Goal: Task Accomplishment & Management: Manage account settings

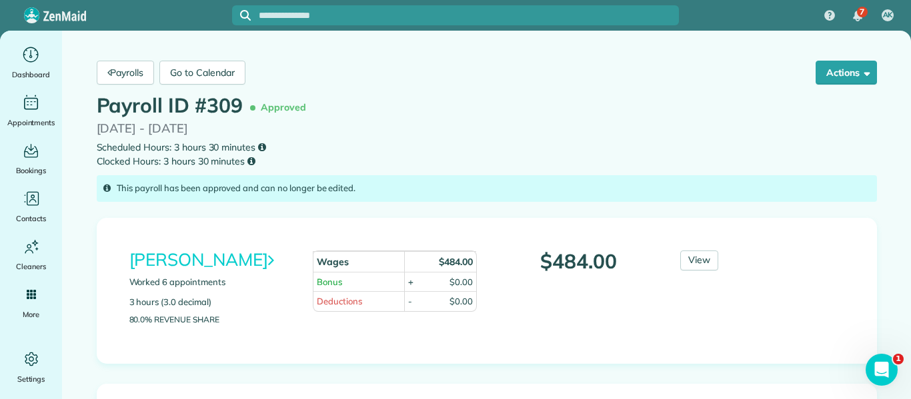
click at [813, 257] on div "Ruby Rubio Worked 6 appointments 3 hours (3.0 decimal) 80.0% Revenue Share Wage…" at bounding box center [486, 291] width 735 height 81
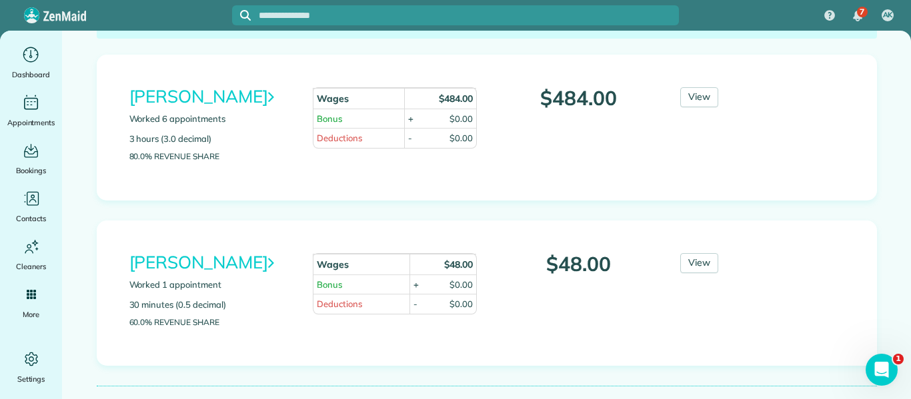
scroll to position [160, 0]
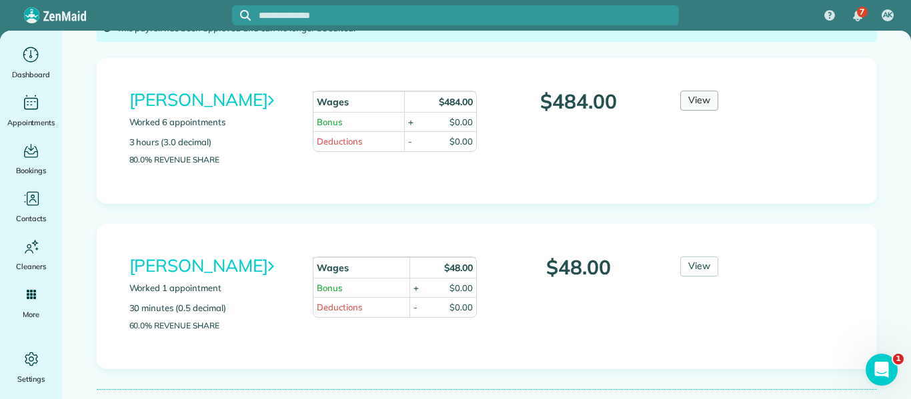
click at [702, 99] on link "View" at bounding box center [699, 101] width 38 height 20
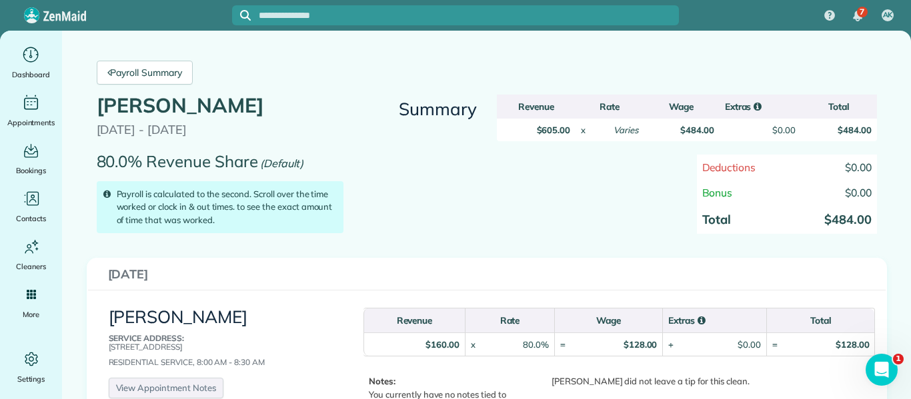
click at [591, 202] on div "Deductions $0.00 Bonus $0.00 Total $484.00" at bounding box center [687, 201] width 400 height 93
click at [151, 70] on link "Payroll Summary" at bounding box center [145, 73] width 96 height 24
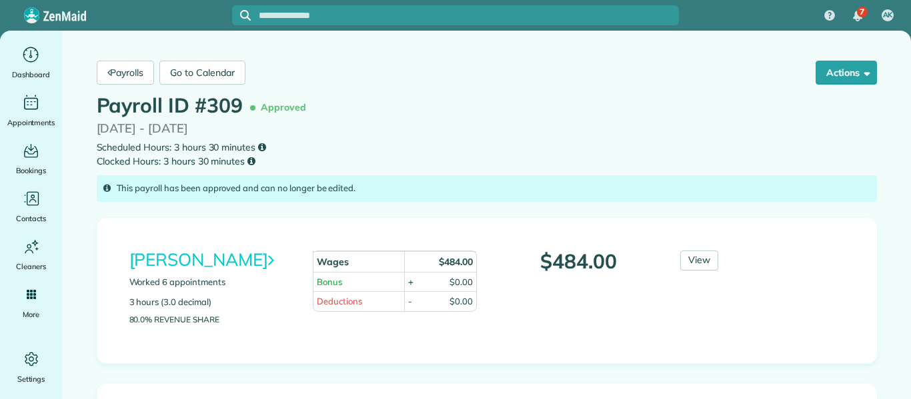
click at [803, 274] on div "Ruby Rubio Worked 6 appointments 3 hours (3.0 decimal) 80.0% Revenue Share Wage…" at bounding box center [486, 291] width 735 height 81
click at [117, 73] on link "Payrolls" at bounding box center [126, 73] width 58 height 24
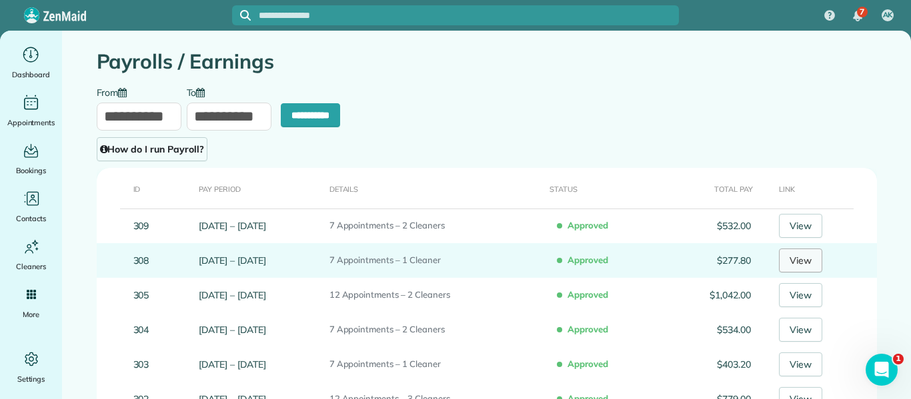
click at [803, 261] on link "View" at bounding box center [800, 261] width 43 height 24
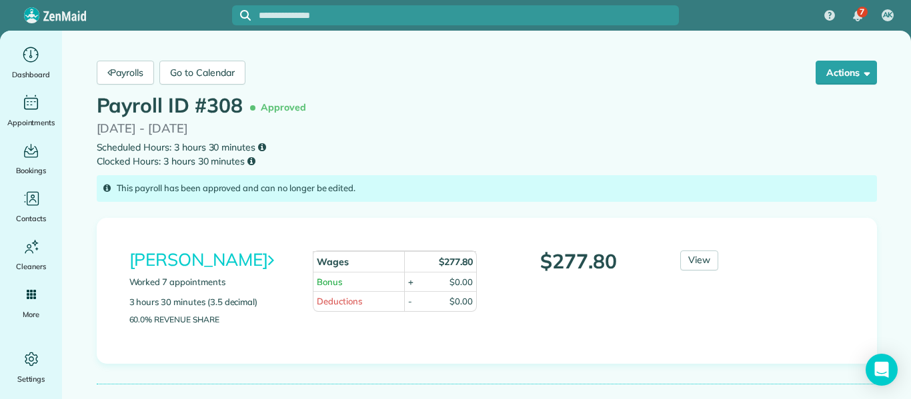
click at [835, 260] on div "[PERSON_NAME] Worked 7 appointments 3 hours 30 minutes (3.5 decimal) 60.0% Reve…" at bounding box center [486, 291] width 735 height 81
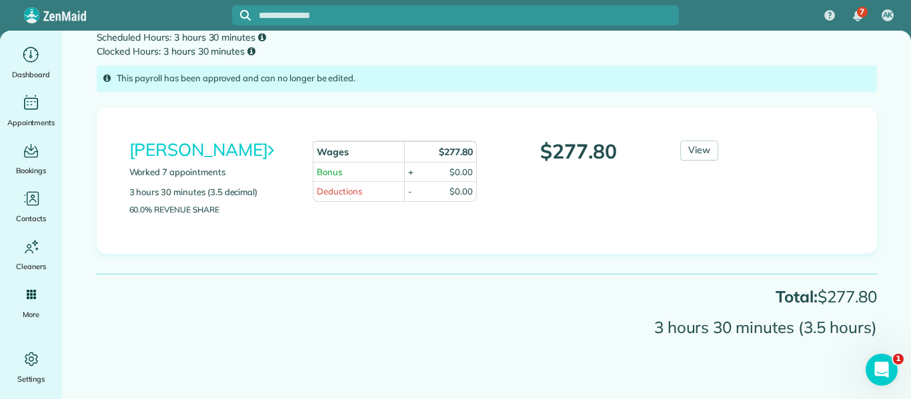
scroll to position [113, 0]
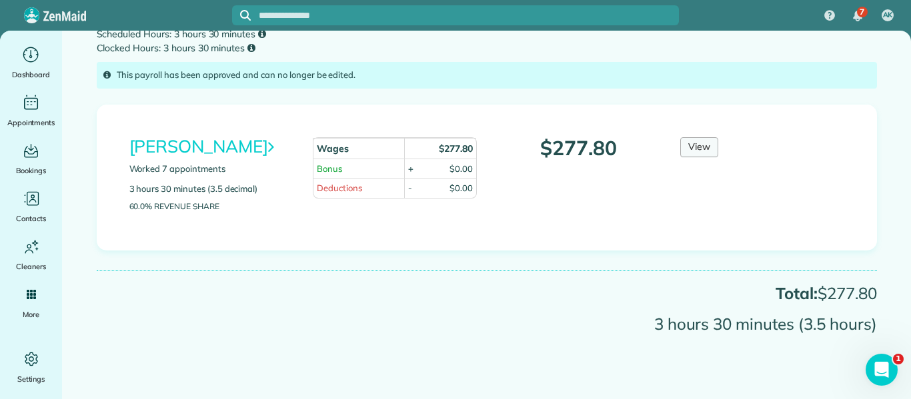
click at [694, 151] on link "View" at bounding box center [699, 147] width 38 height 20
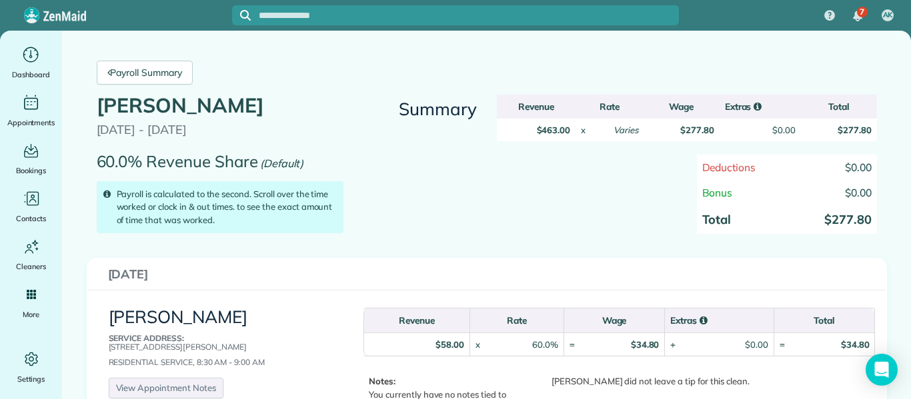
click at [629, 226] on div "Deductions $0.00 Bonus $0.00 Total $277.80" at bounding box center [687, 201] width 400 height 93
click at [135, 66] on link "Payroll Summary" at bounding box center [145, 73] width 96 height 24
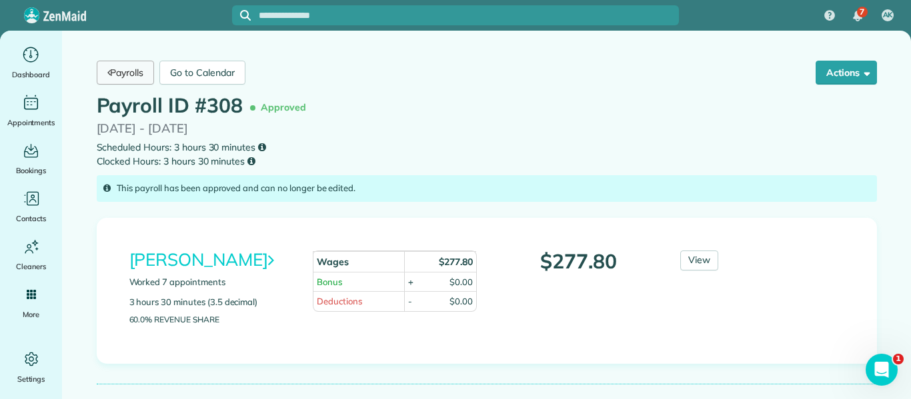
click at [115, 75] on link "Payrolls" at bounding box center [126, 73] width 58 height 24
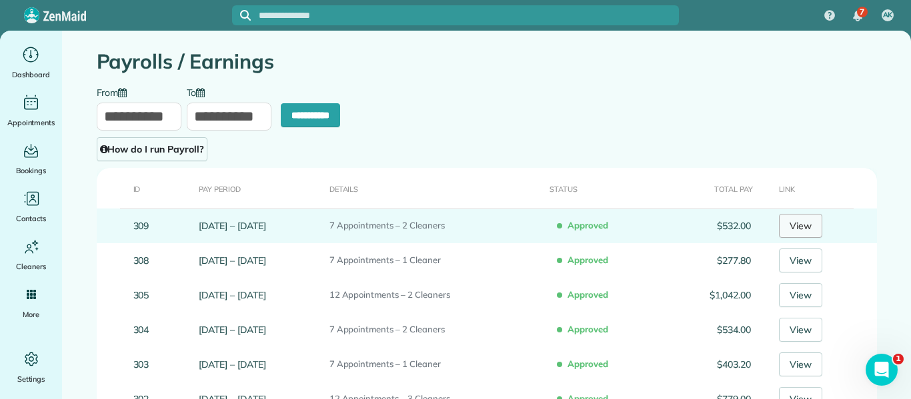
click at [802, 227] on link "View" at bounding box center [800, 226] width 43 height 24
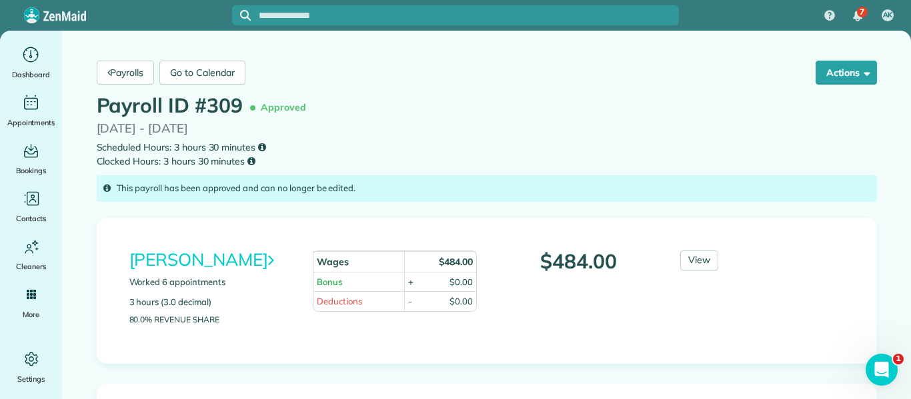
click at [723, 141] on small "Scheduled Hours: 3 hours 30 minutes Clocked Hours: 3 hours 30 minutes" at bounding box center [487, 155] width 780 height 28
click at [127, 77] on link "Payrolls" at bounding box center [126, 73] width 58 height 24
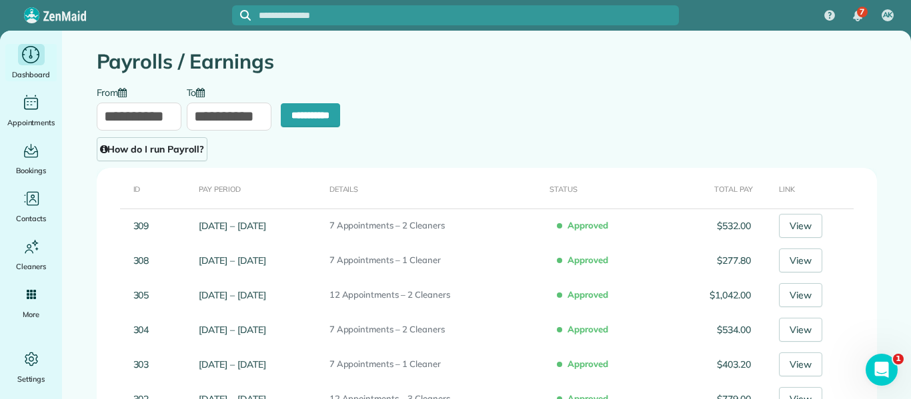
click at [35, 63] on icon "Main" at bounding box center [31, 55] width 21 height 20
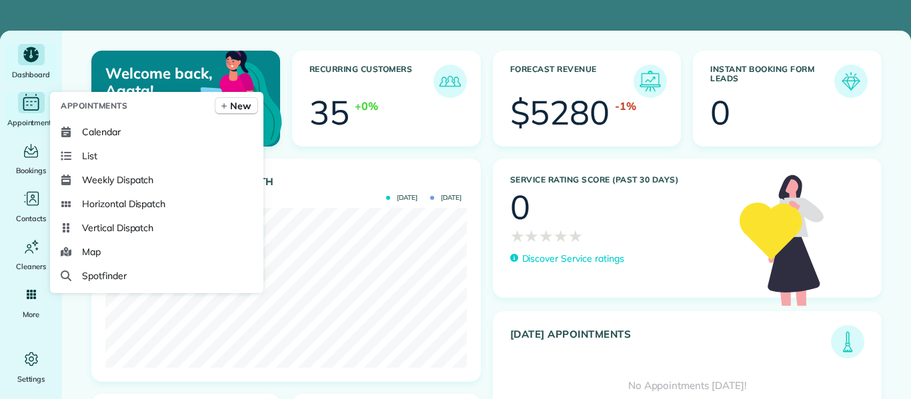
scroll to position [160, 361]
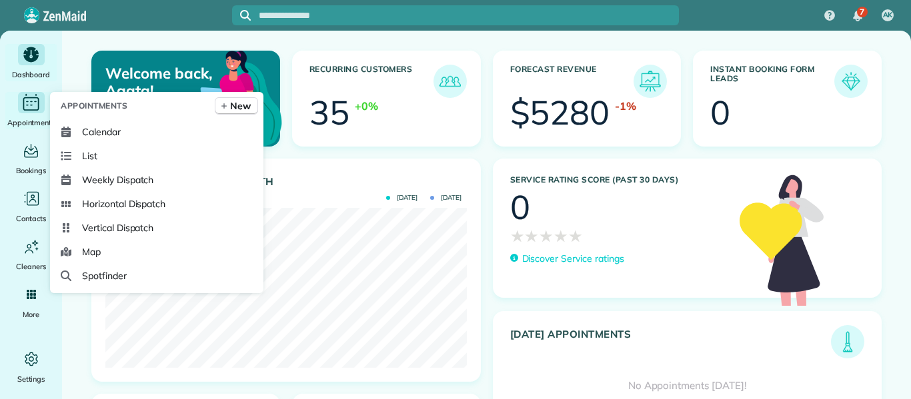
click at [24, 115] on div "Appointments" at bounding box center [31, 110] width 53 height 37
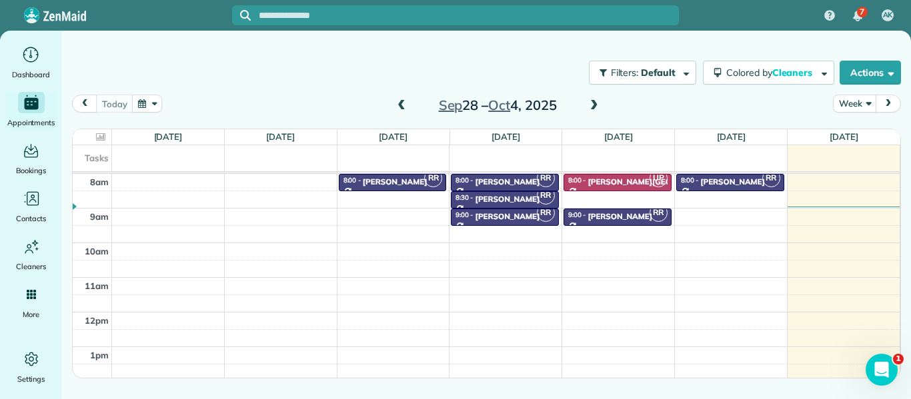
click at [397, 106] on span at bounding box center [401, 106] width 15 height 12
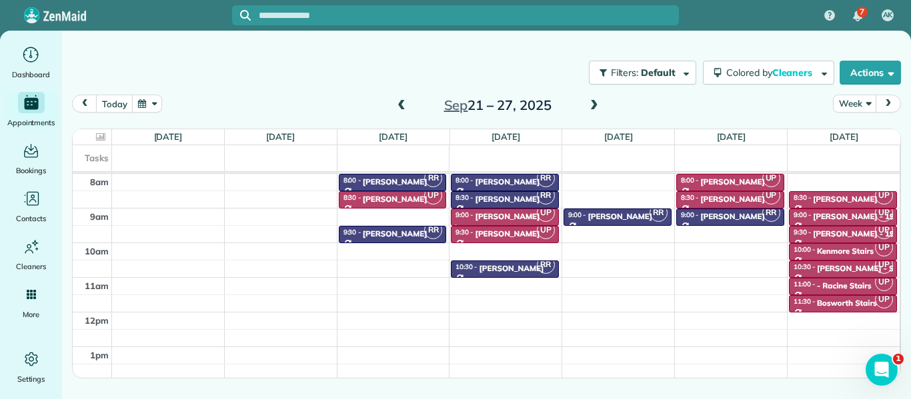
click at [593, 109] on span at bounding box center [594, 106] width 15 height 12
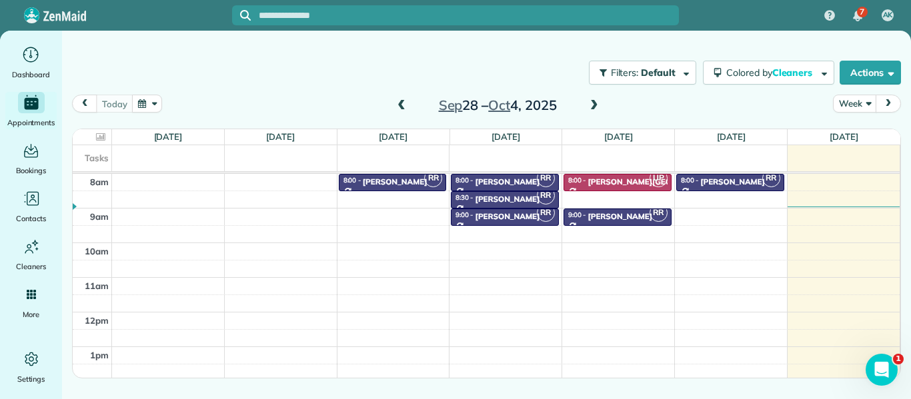
click at [593, 109] on span at bounding box center [594, 106] width 15 height 12
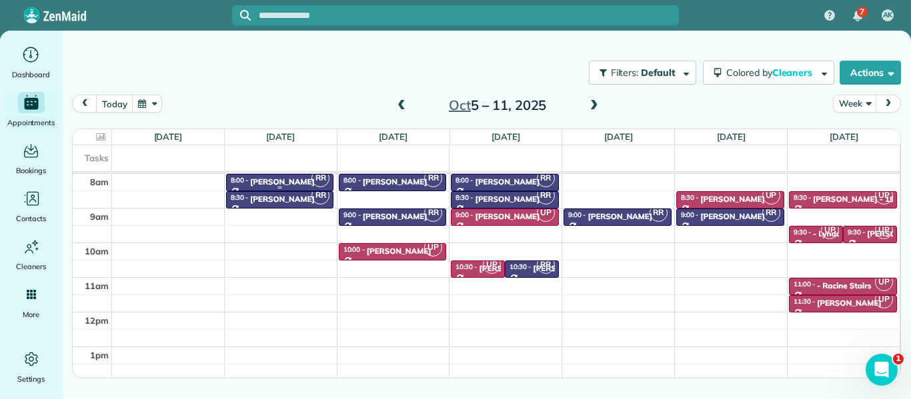
click at [298, 178] on div "Yaqoota Aziz" at bounding box center [282, 181] width 65 height 9
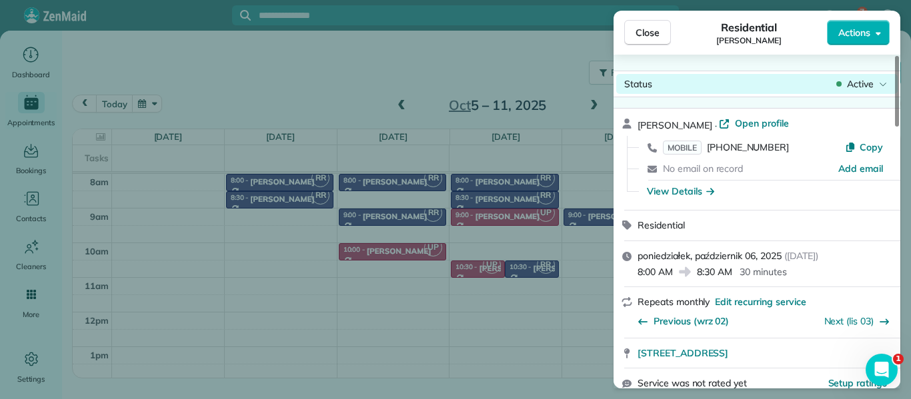
click at [879, 77] on icon at bounding box center [883, 83] width 8 height 13
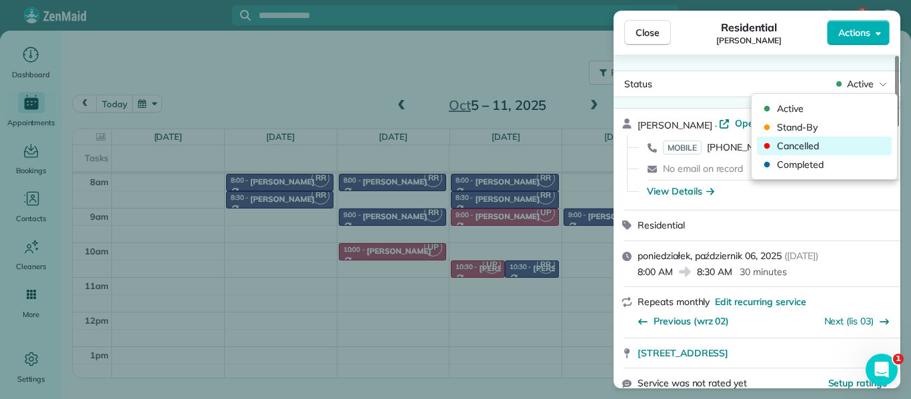
click at [835, 151] on span "Cancelled" at bounding box center [833, 145] width 112 height 13
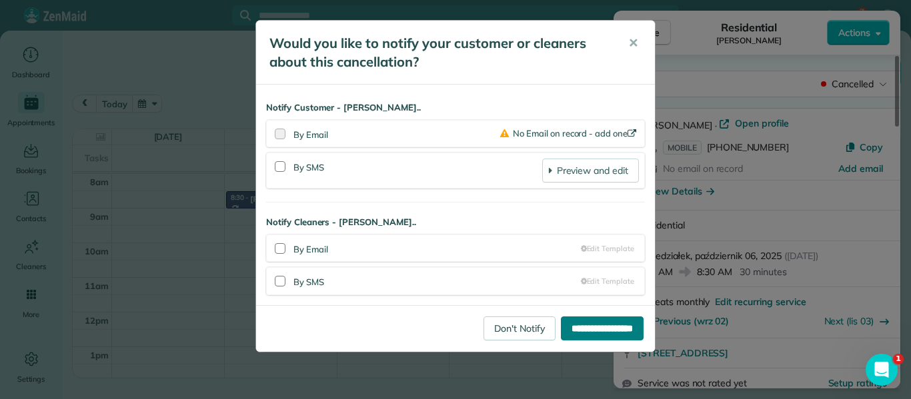
click at [609, 324] on input "**********" at bounding box center [602, 329] width 83 height 24
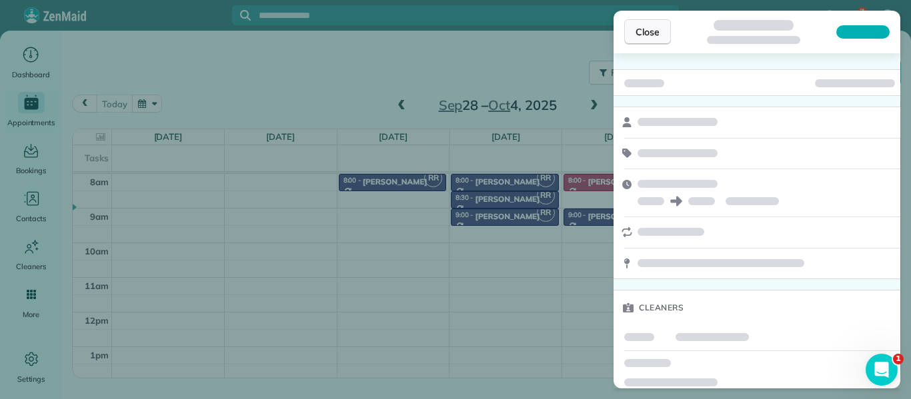
click at [647, 30] on span "Close" at bounding box center [647, 31] width 24 height 13
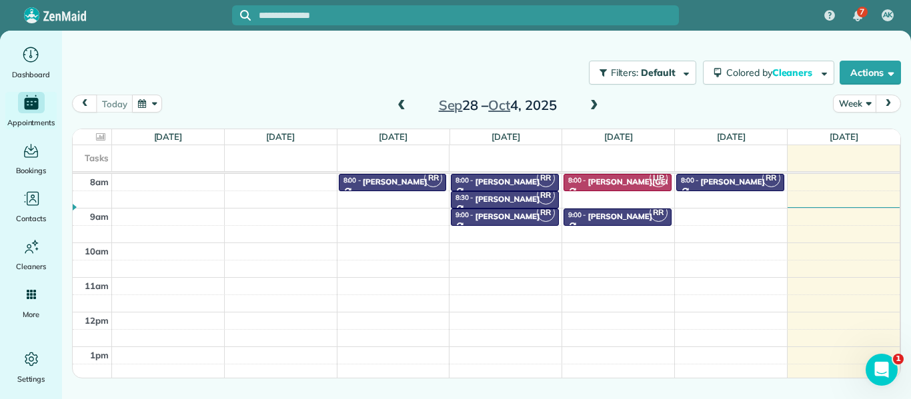
click at [594, 105] on span at bounding box center [594, 106] width 15 height 12
